Goal: Task Accomplishment & Management: Use online tool/utility

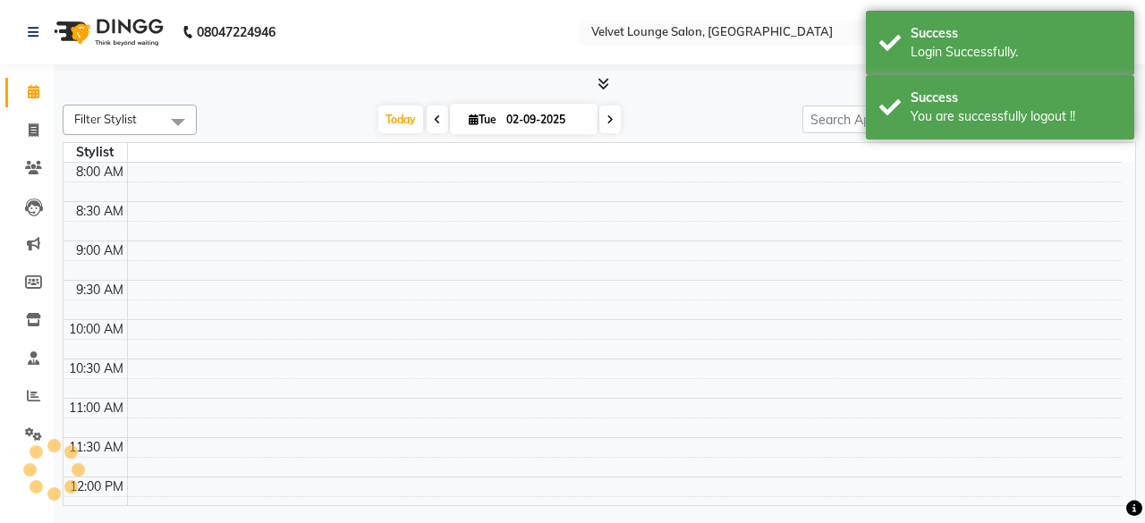
select select "en"
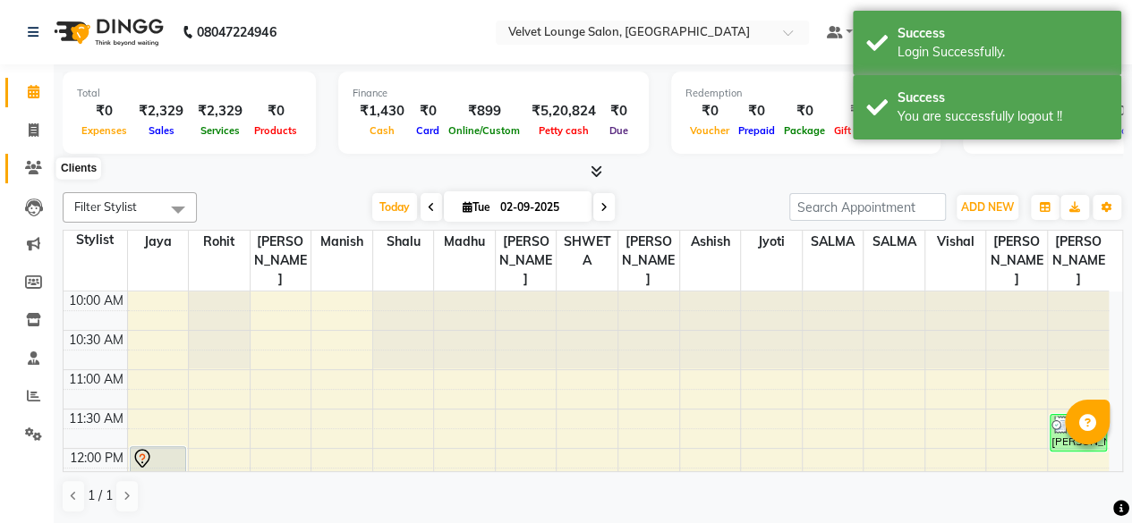
click at [29, 168] on icon at bounding box center [33, 167] width 17 height 13
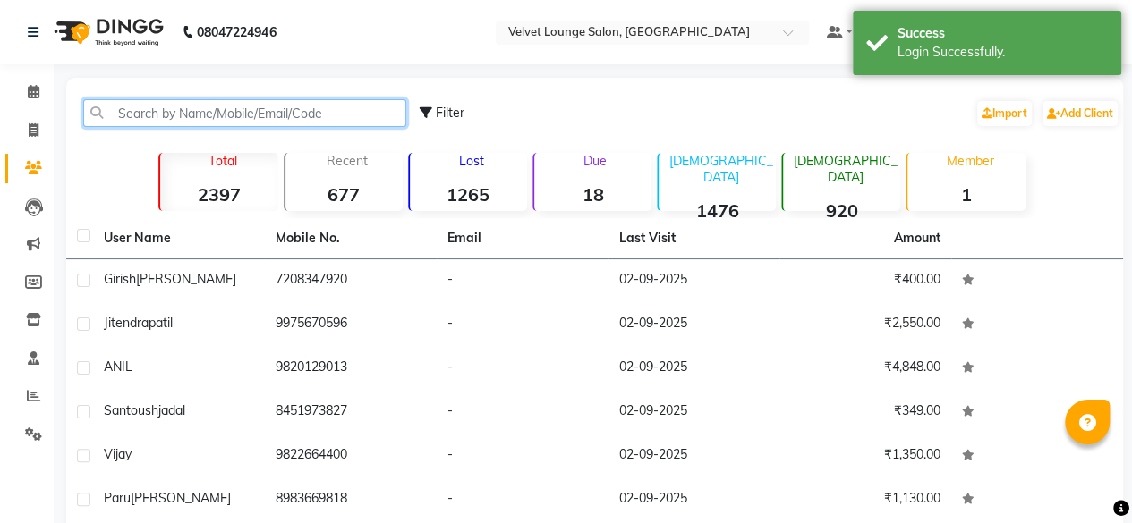
click at [181, 119] on input "text" at bounding box center [244, 113] width 323 height 28
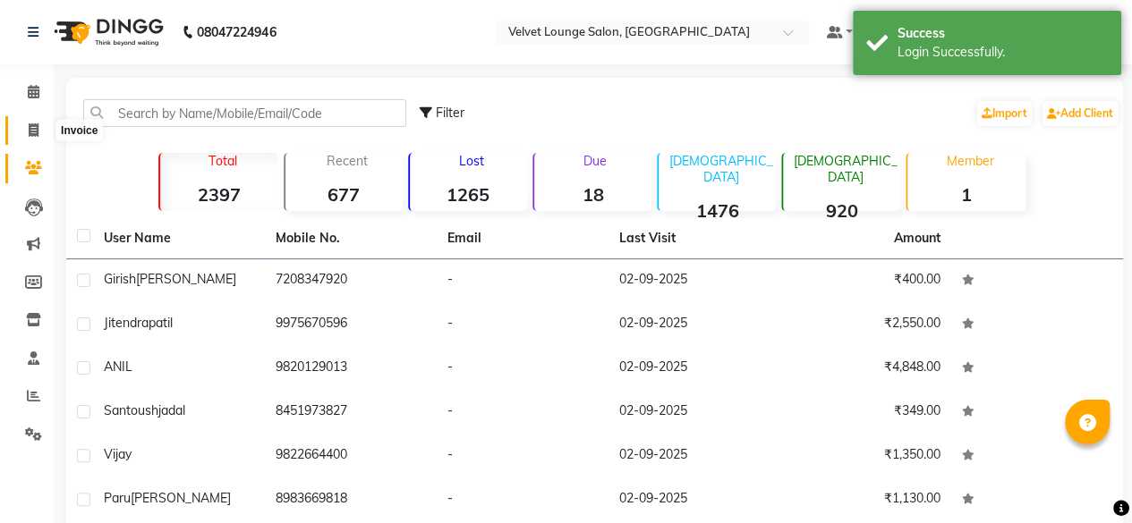
click at [37, 137] on icon at bounding box center [34, 129] width 10 height 13
select select "5962"
select select "service"
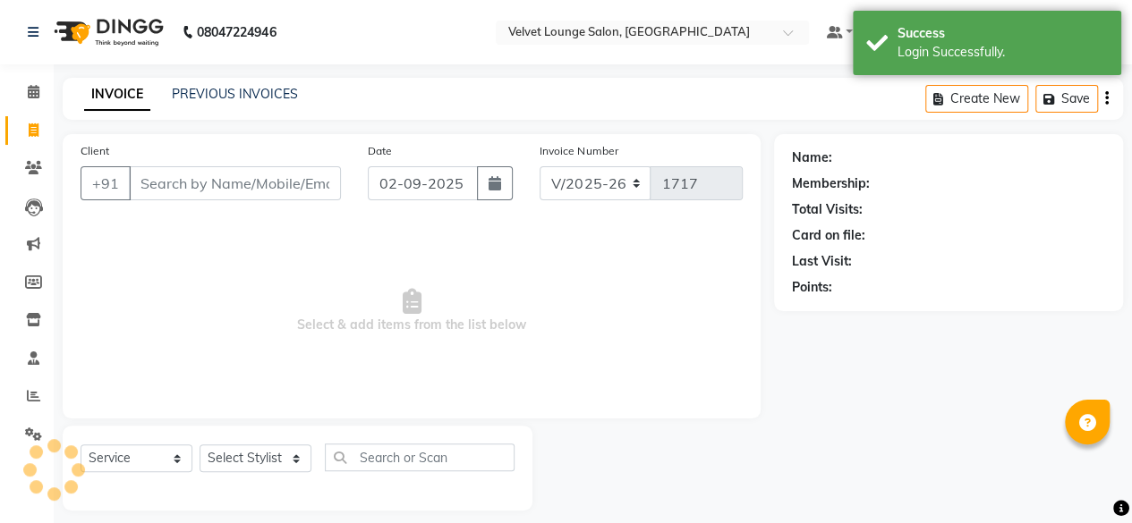
scroll to position [13, 0]
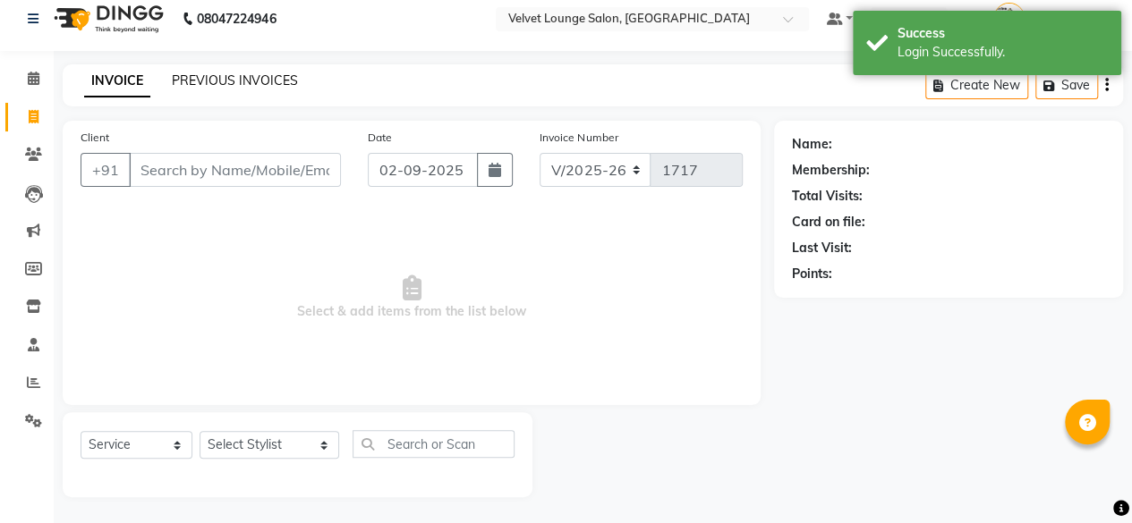
click at [261, 80] on link "PREVIOUS INVOICES" at bounding box center [235, 80] width 126 height 16
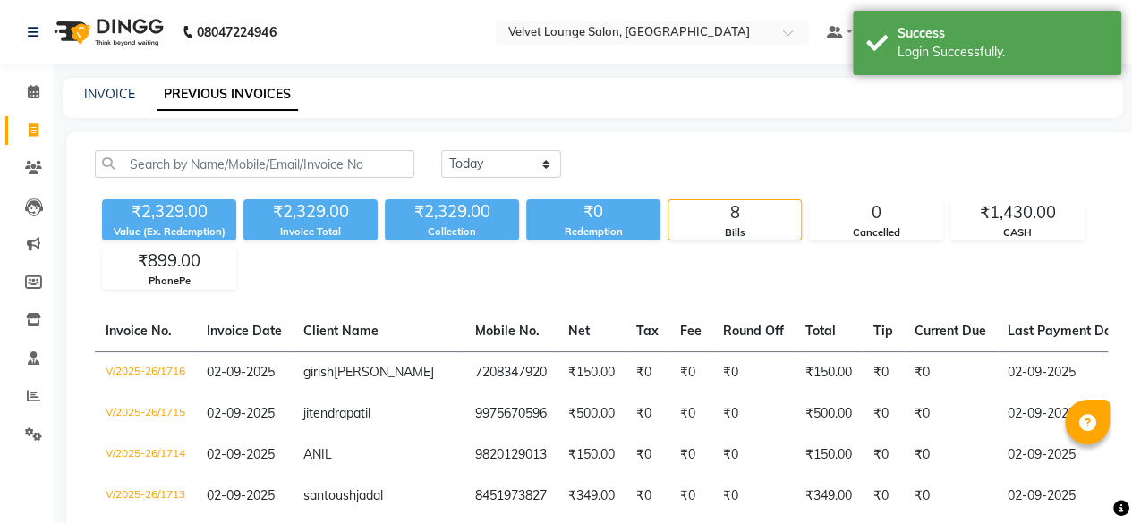
click at [706, 53] on nav "08047224946 Select Location × Velvet Lounge Salon, Shiv Mandir Road Default Pan…" at bounding box center [566, 32] width 1132 height 64
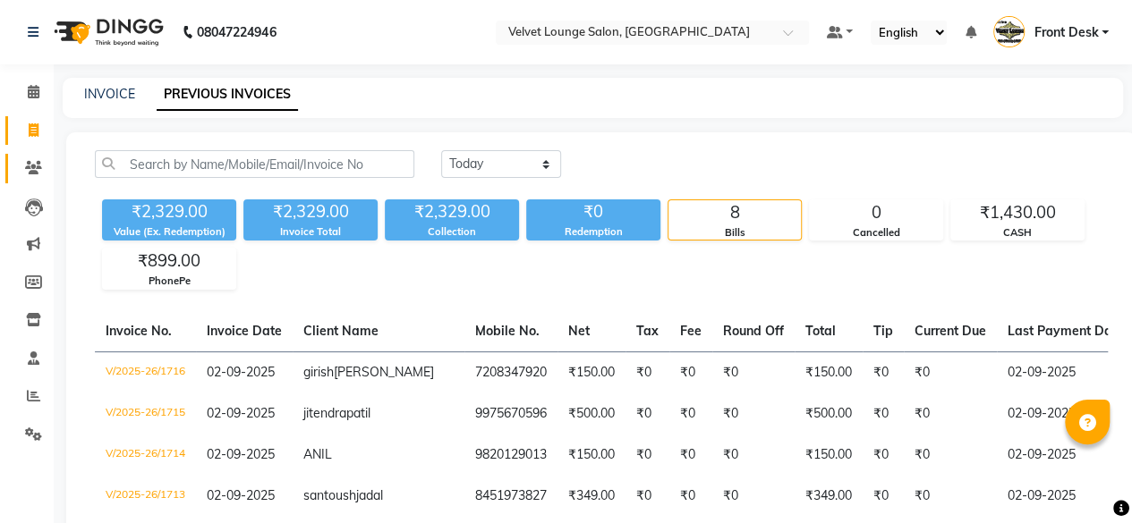
click at [39, 157] on link "Clients" at bounding box center [26, 169] width 43 height 30
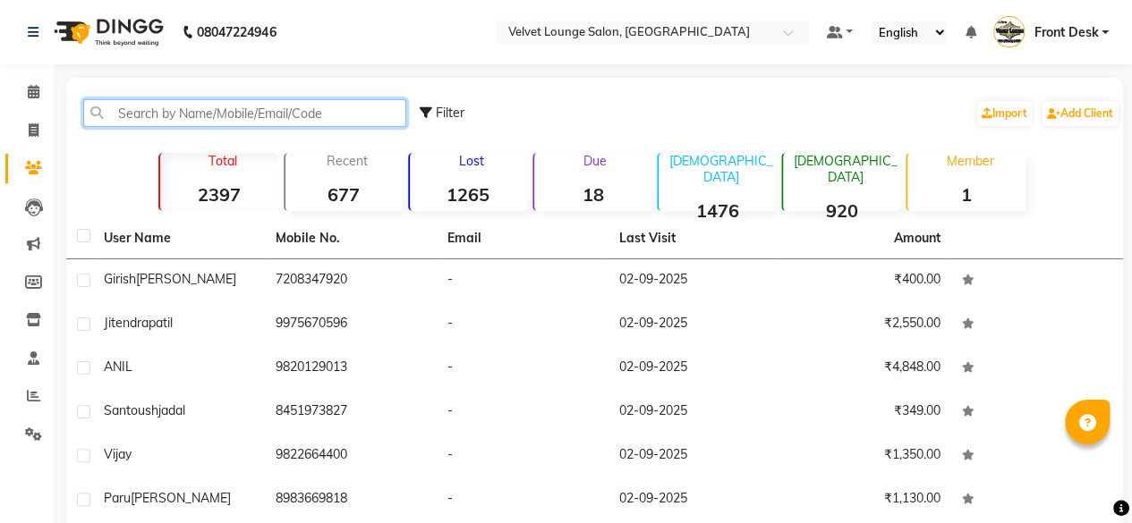
click at [172, 114] on input "text" at bounding box center [244, 113] width 323 height 28
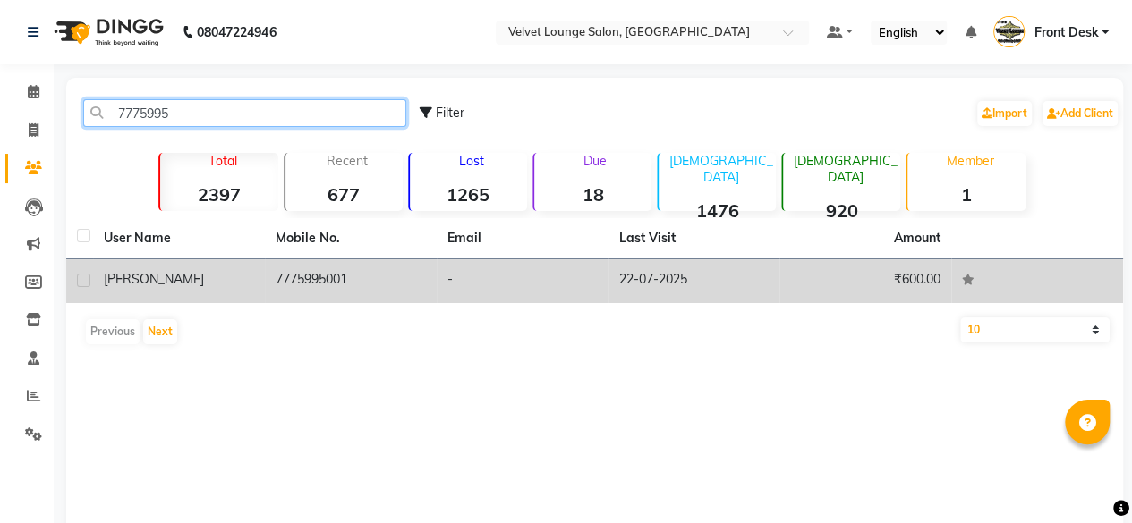
type input "7775995"
click at [695, 268] on td "22-07-2025" at bounding box center [693, 281] width 172 height 44
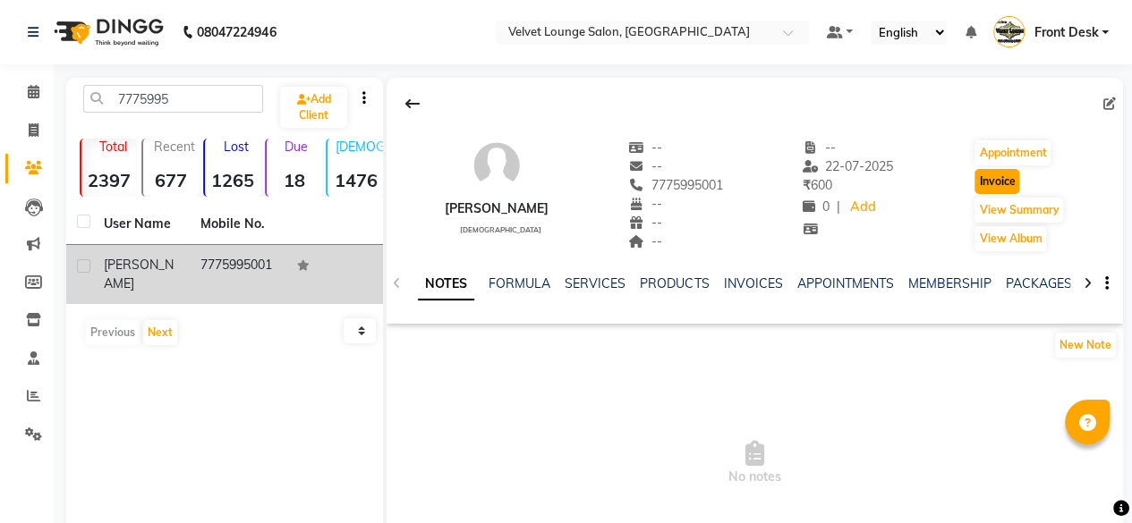
click at [977, 187] on button "Invoice" at bounding box center [996, 181] width 45 height 25
select select "5962"
select select "service"
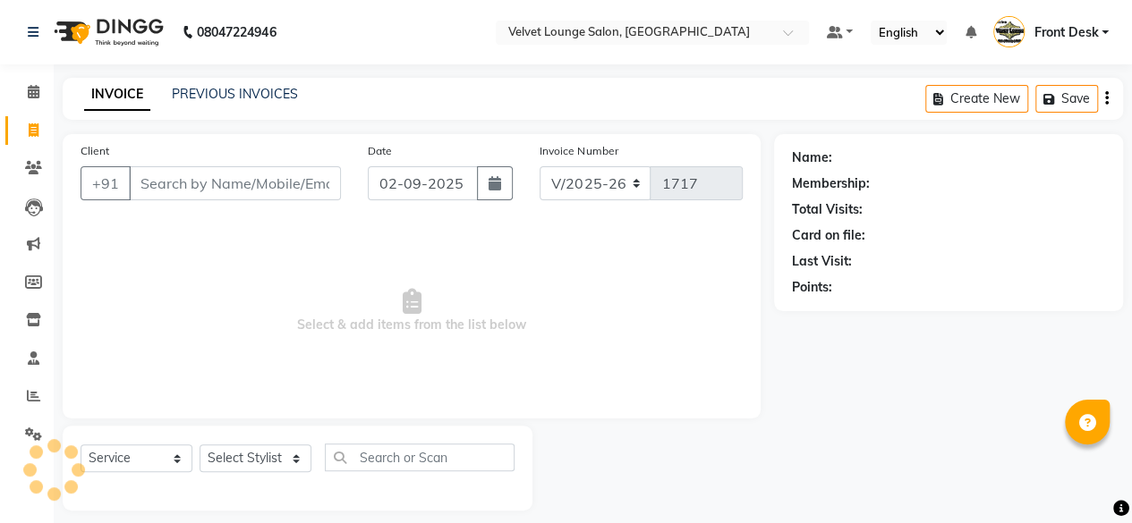
scroll to position [13, 0]
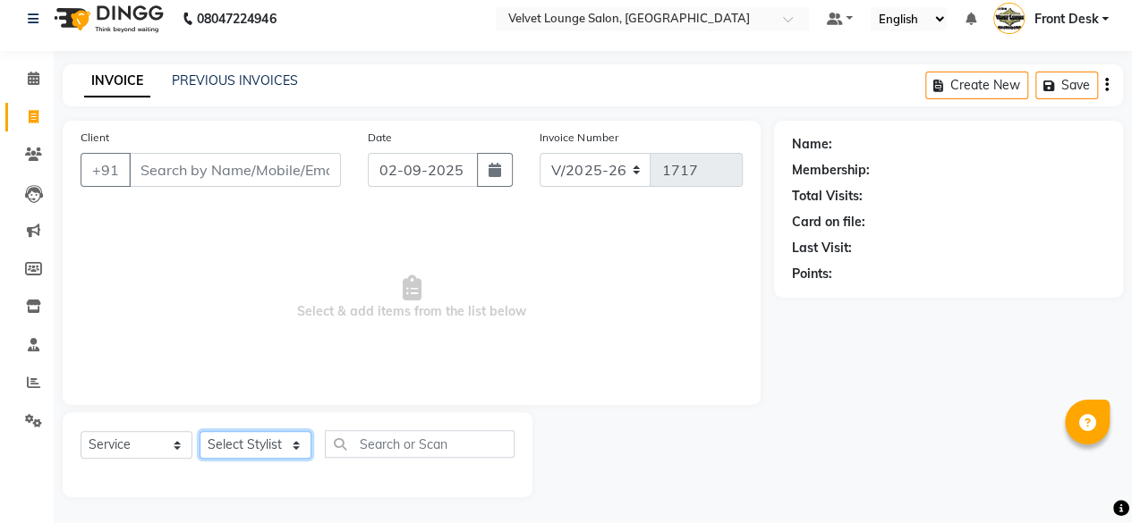
type input "7775995001"
click at [251, 444] on select "Select Stylist" at bounding box center [256, 445] width 112 height 28
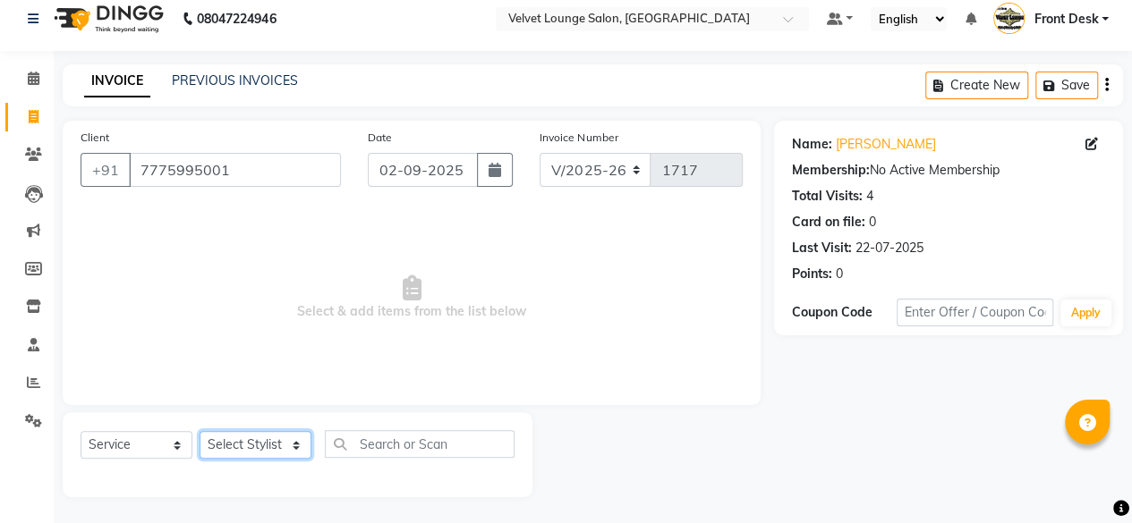
select select "86704"
click at [200, 431] on select "Select Stylist [PERSON_NAME] [PERSON_NAME] [PERSON_NAME] Front Desk Jaya jyoti …" at bounding box center [256, 445] width 112 height 28
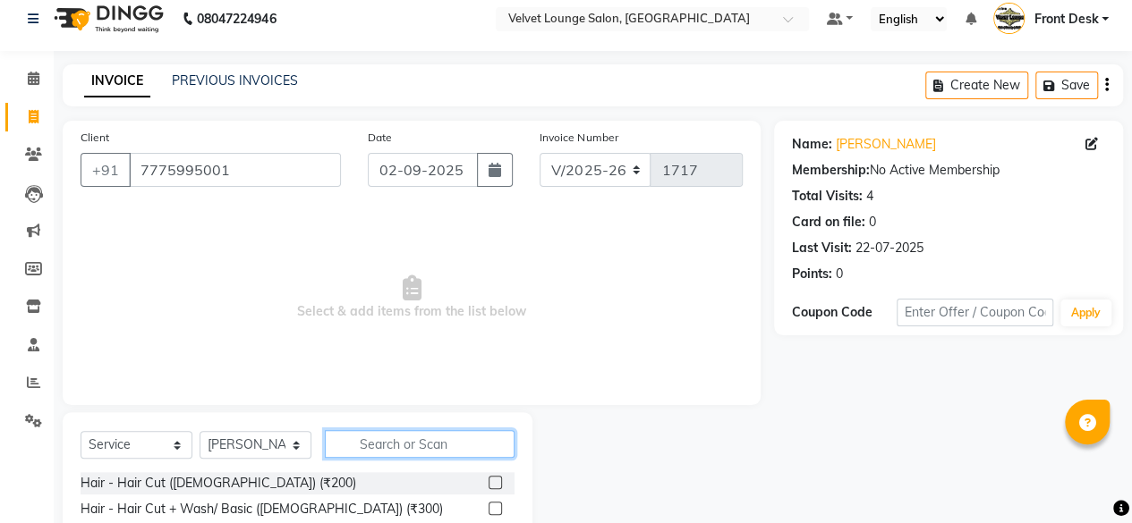
click at [456, 441] on input "text" at bounding box center [420, 444] width 190 height 28
type input "sty"
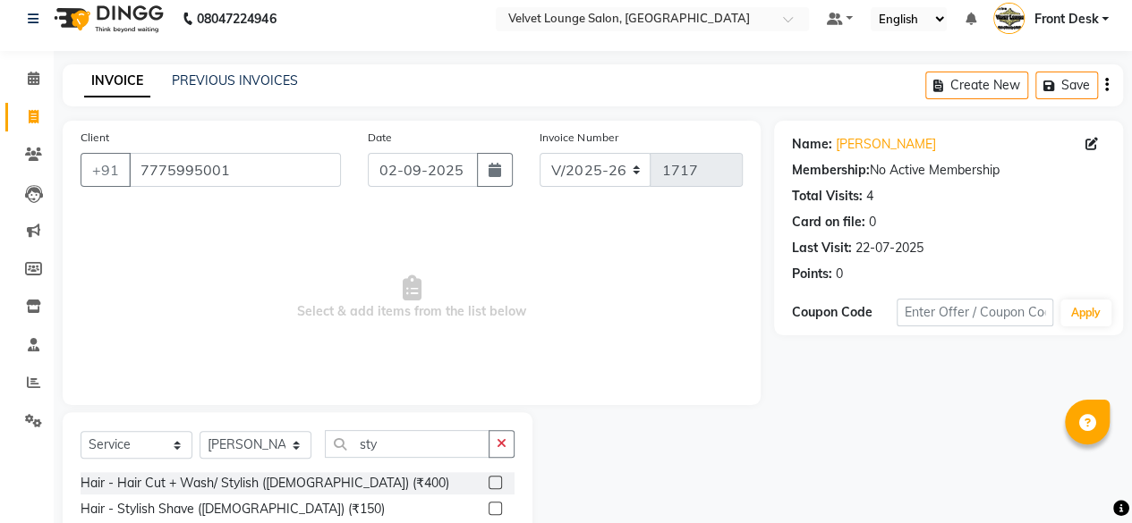
click at [496, 509] on label at bounding box center [494, 508] width 13 height 13
click at [496, 509] on input "checkbox" at bounding box center [494, 510] width 12 height 12
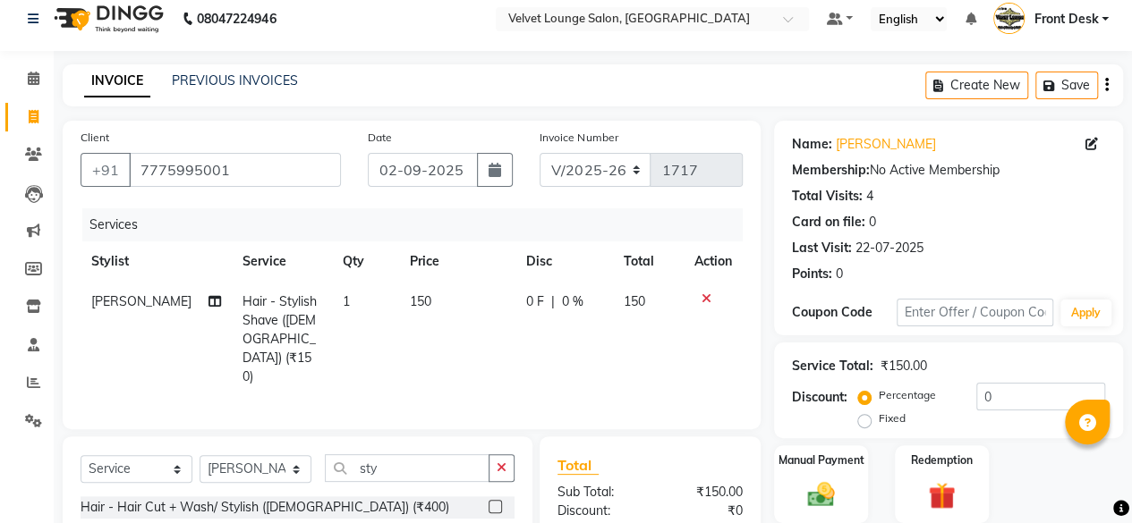
checkbox input "false"
click at [515, 308] on td "0 F | 0 %" at bounding box center [563, 339] width 97 height 115
select select "86704"
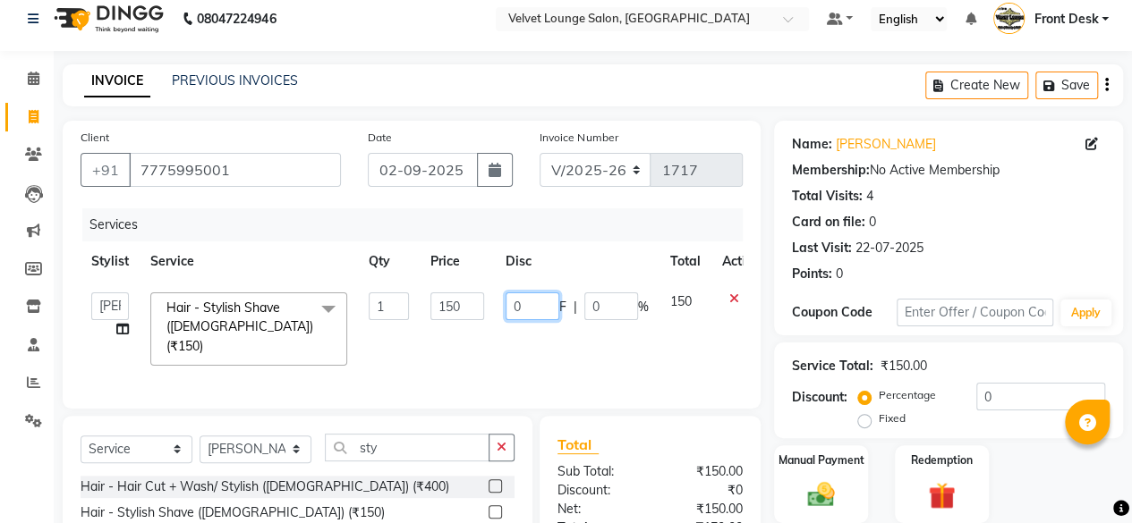
click at [510, 302] on input "0" at bounding box center [532, 307] width 54 height 28
type input "50"
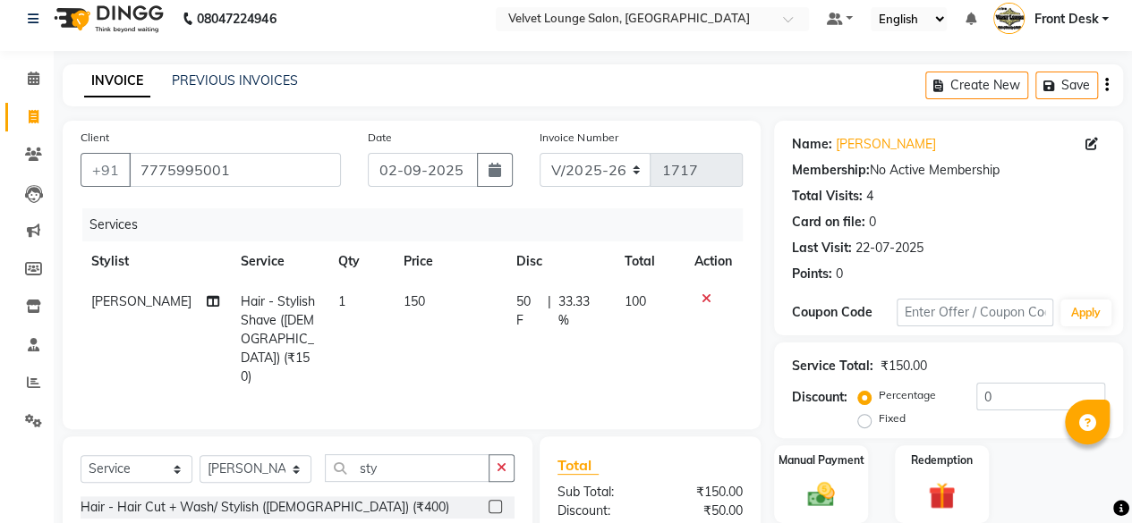
click at [812, 471] on div "Manual Payment" at bounding box center [821, 484] width 98 height 81
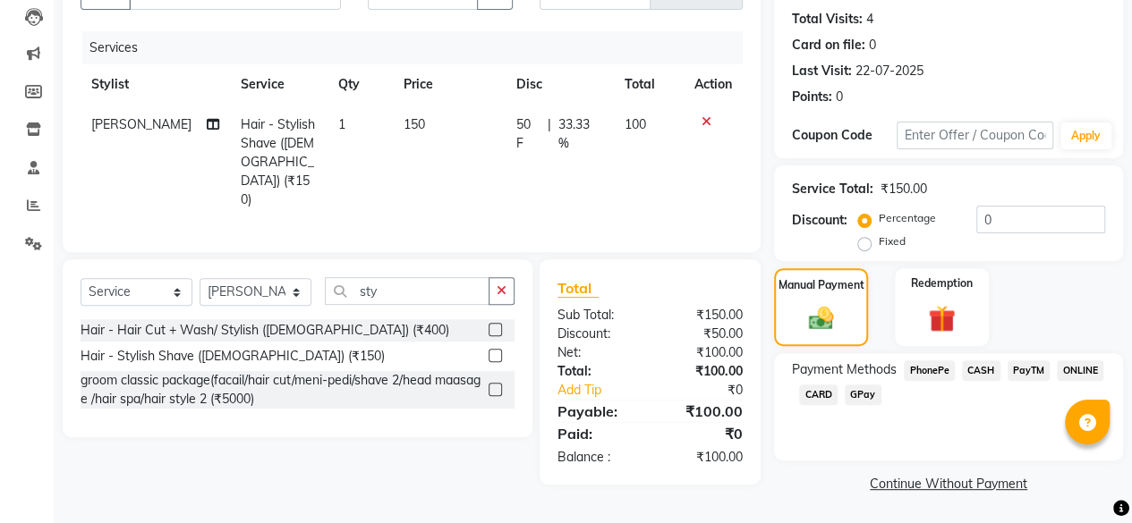
click at [930, 377] on span "PhonePe" at bounding box center [929, 371] width 51 height 21
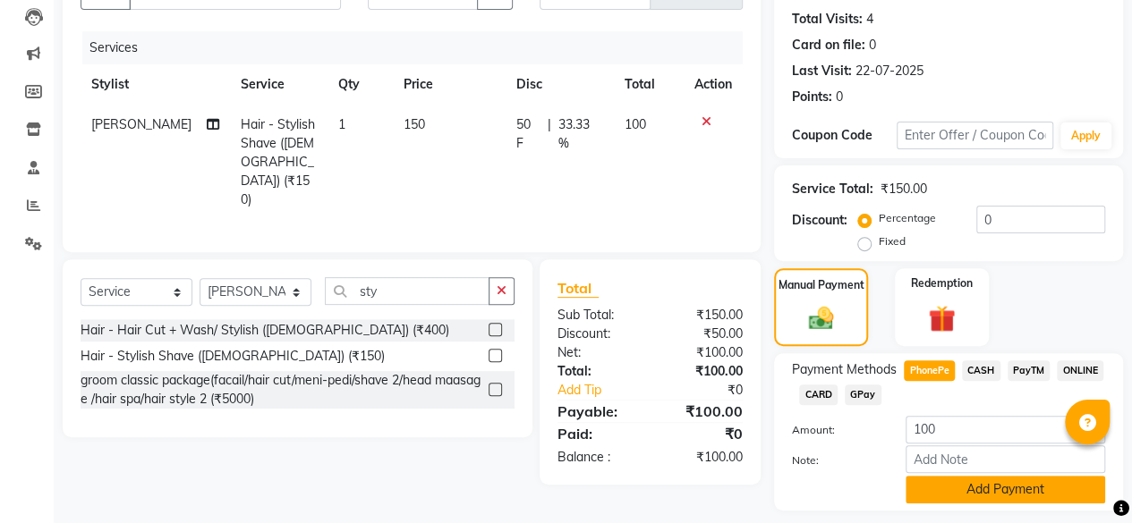
click at [1024, 498] on button "Add Payment" at bounding box center [1005, 490] width 200 height 28
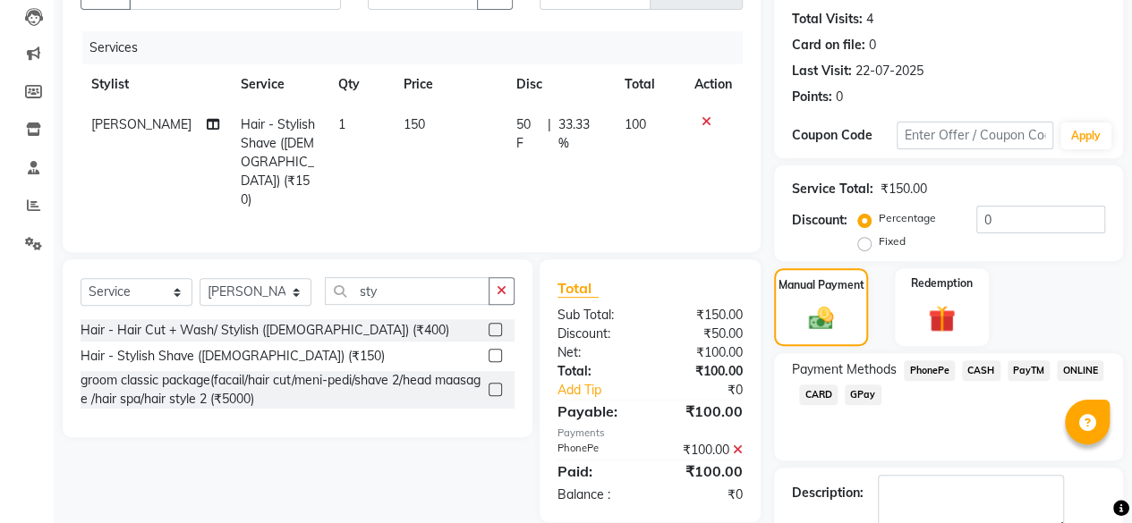
scroll to position [290, 0]
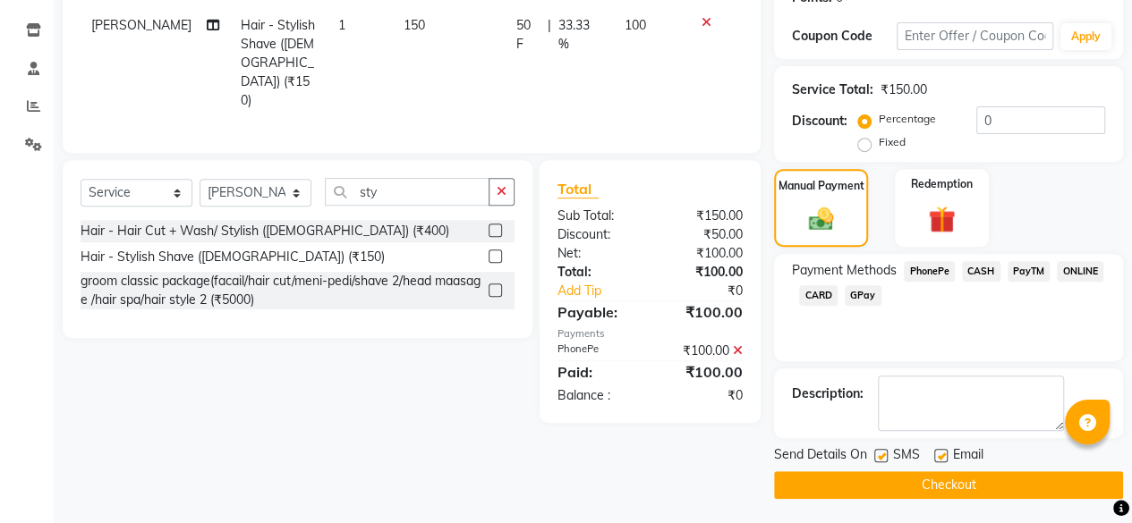
click at [1019, 482] on button "Checkout" at bounding box center [948, 485] width 349 height 28
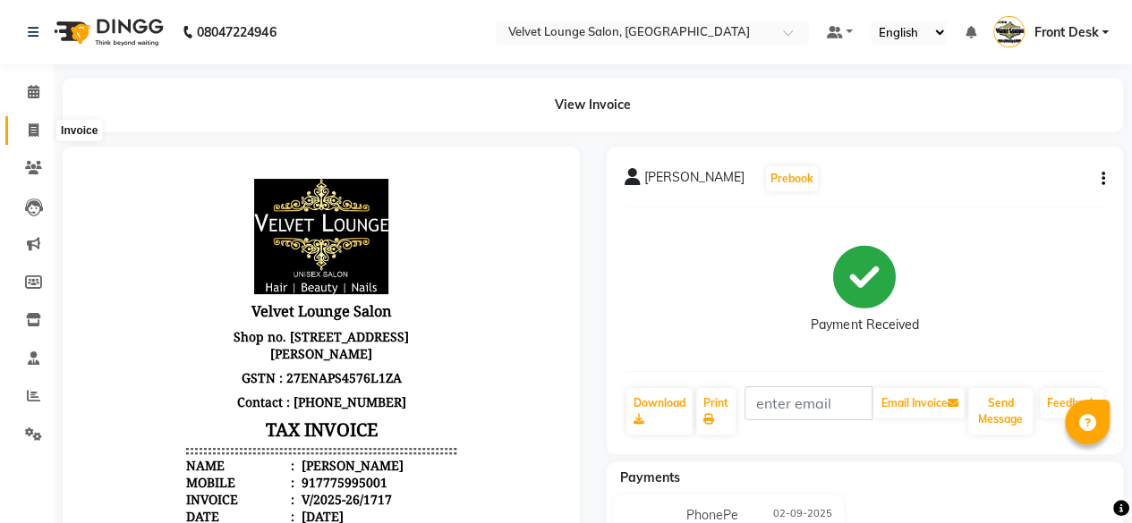
click at [21, 127] on span at bounding box center [33, 131] width 31 height 21
select select "5962"
select select "service"
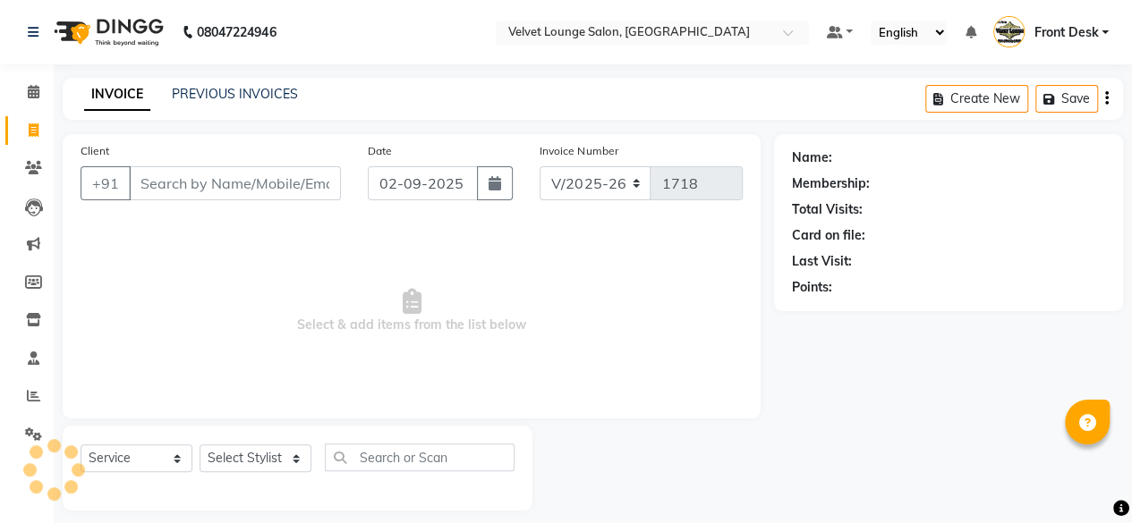
scroll to position [13, 0]
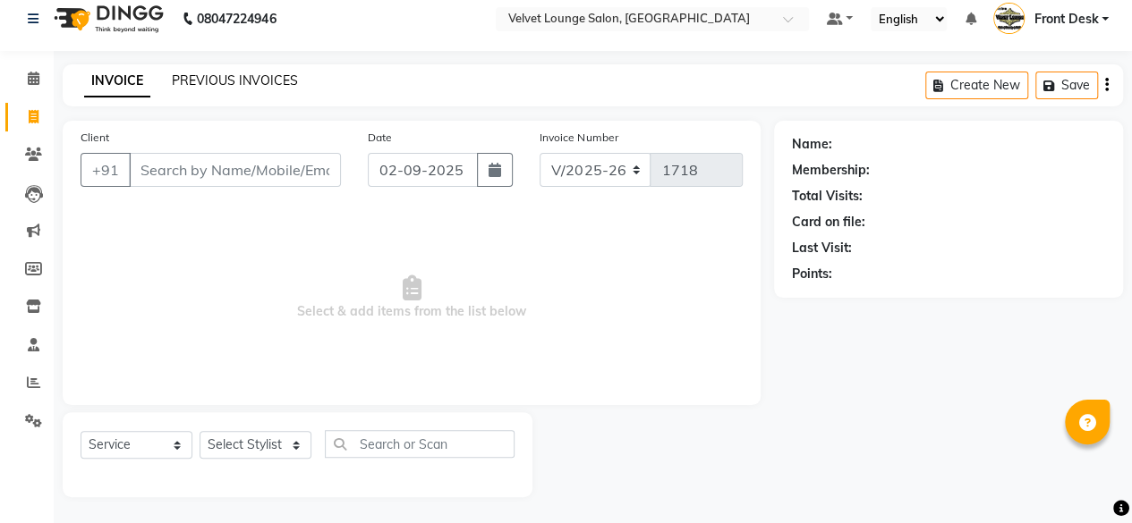
click at [217, 73] on link "PREVIOUS INVOICES" at bounding box center [235, 80] width 126 height 16
